Goal: Download file/media

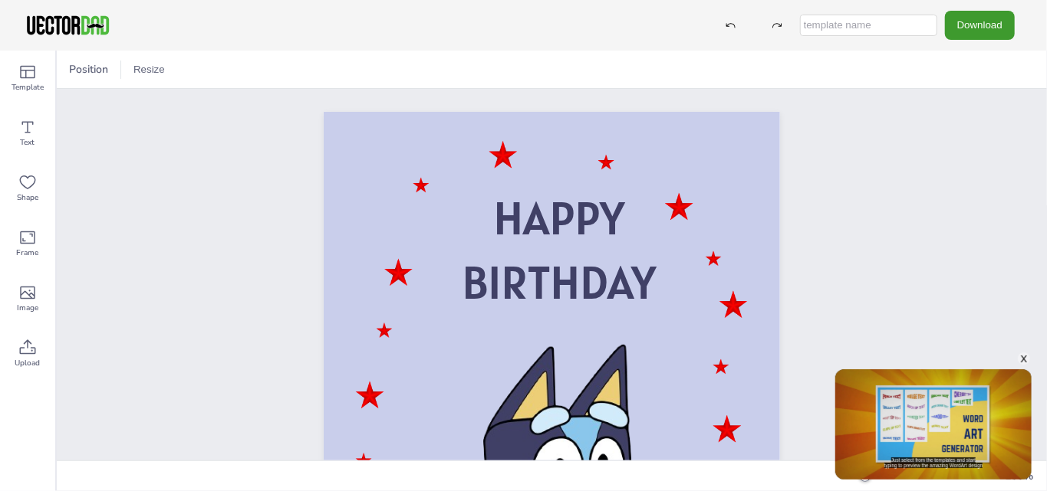
click at [1039, 353] on div "HAPPY BIRTHDAY" at bounding box center [552, 435] width 990 height 692
click at [1032, 351] on div "HAPPY BIRTHDAY" at bounding box center [552, 435] width 990 height 692
click at [1032, 357] on div "HAPPY BIRTHDAY" at bounding box center [552, 435] width 990 height 692
click at [1021, 357] on div "x" at bounding box center [1023, 359] width 12 height 12
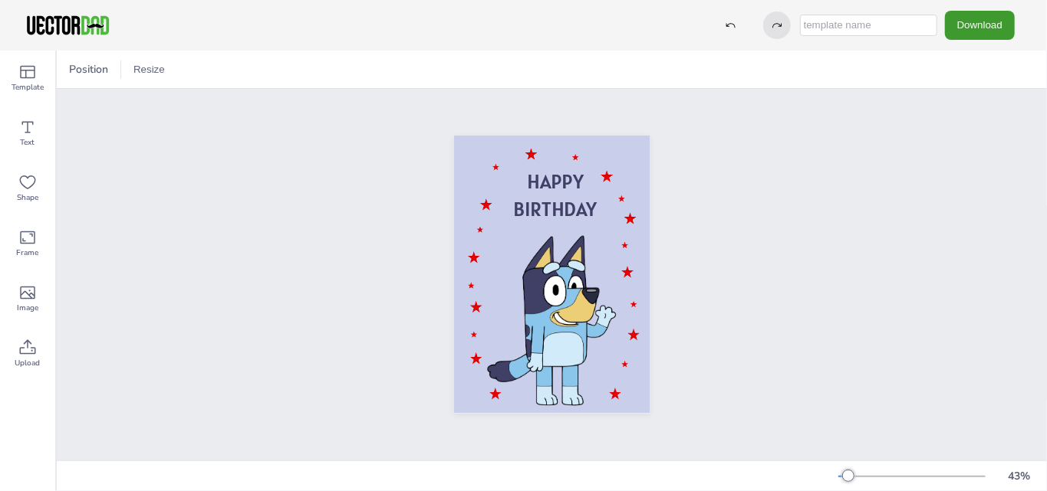
click at [771, 25] on icon at bounding box center [776, 25] width 11 height 11
click at [991, 30] on button "Download" at bounding box center [980, 25] width 70 height 28
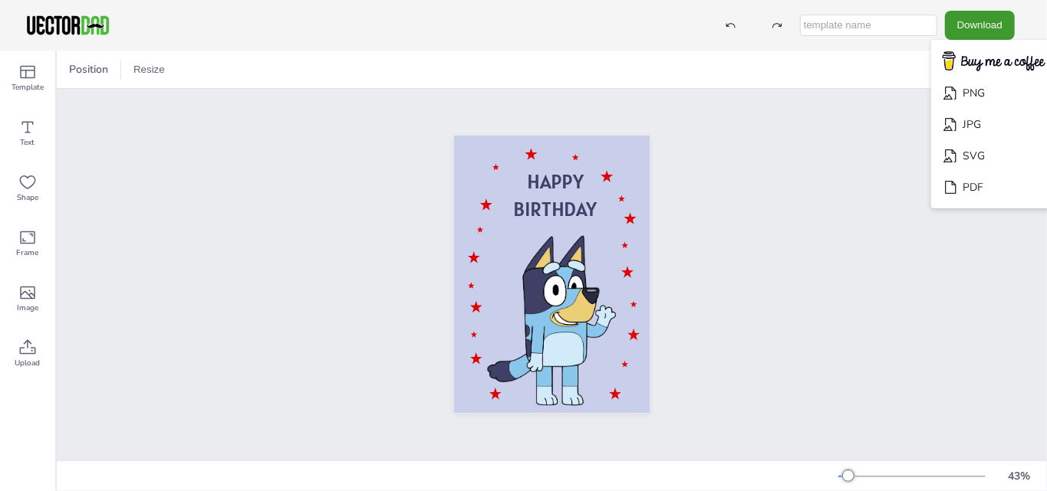
click at [973, 191] on li "PDF" at bounding box center [994, 187] width 126 height 31
